Goal: Task Accomplishment & Management: Use online tool/utility

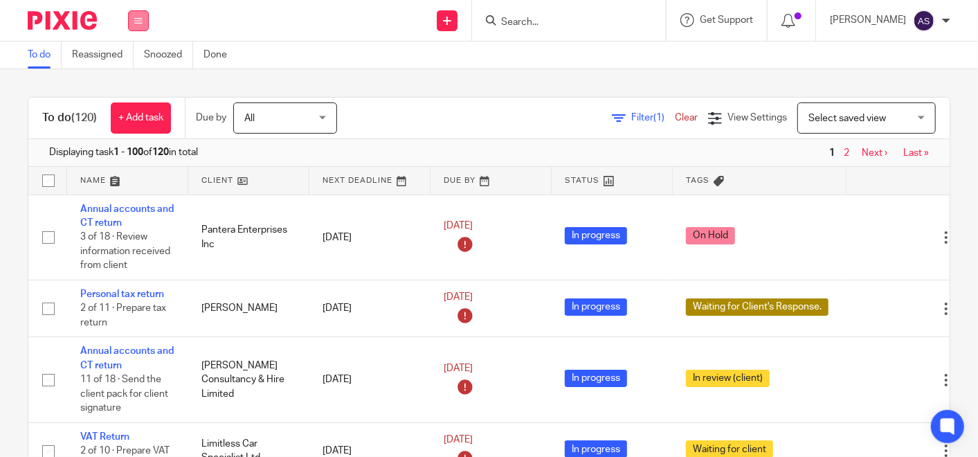
click at [135, 20] on icon at bounding box center [138, 21] width 8 height 8
click at [145, 126] on li "Team" at bounding box center [138, 126] width 37 height 20
click at [140, 124] on link "Team" at bounding box center [131, 125] width 23 height 10
click at [97, 55] on link "Reassigned" at bounding box center [103, 55] width 62 height 27
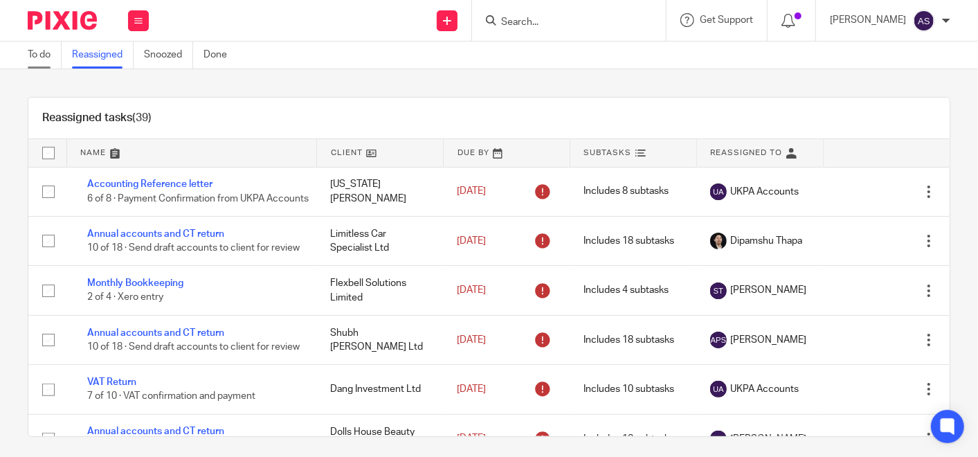
click at [55, 51] on link "To do" at bounding box center [45, 55] width 34 height 27
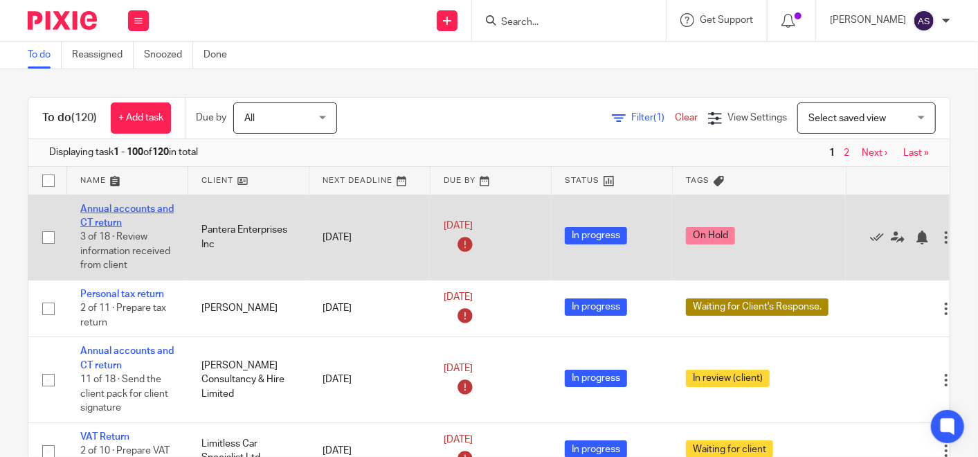
click at [124, 206] on link "Annual accounts and CT return" at bounding box center [126, 216] width 93 height 24
